Goal: Navigation & Orientation: Find specific page/section

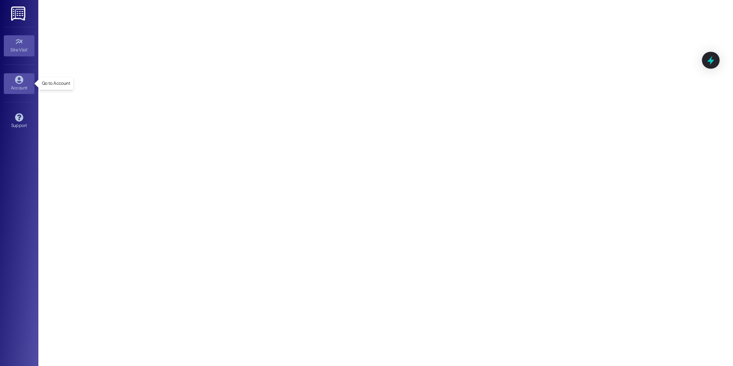
click at [13, 85] on div "Account" at bounding box center [19, 88] width 38 height 8
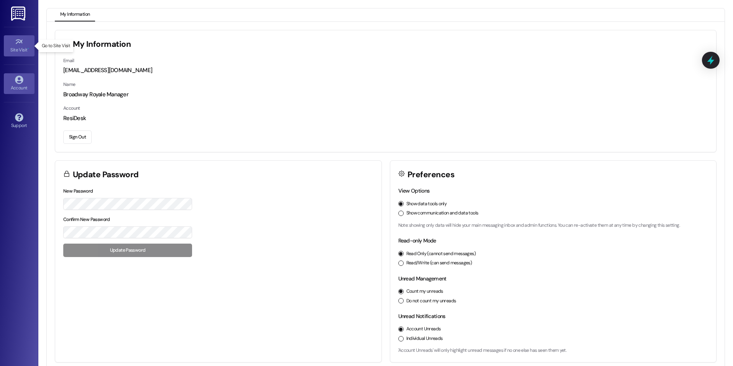
click at [19, 45] on icon at bounding box center [19, 42] width 8 height 8
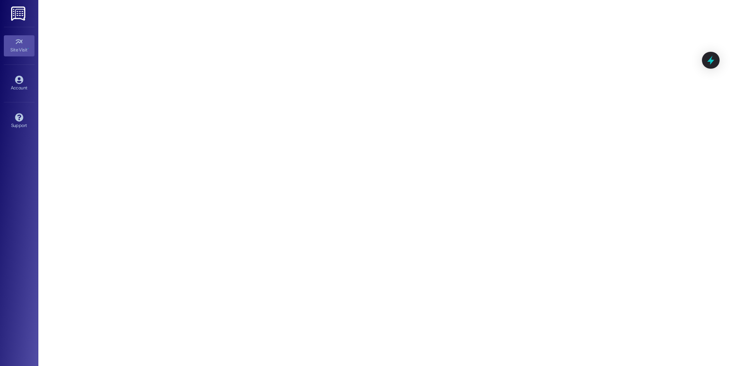
click at [26, 51] on div "Site Visit •" at bounding box center [19, 50] width 38 height 8
click at [13, 48] on div "Site Visit •" at bounding box center [19, 50] width 38 height 8
